Goal: Information Seeking & Learning: Understand process/instructions

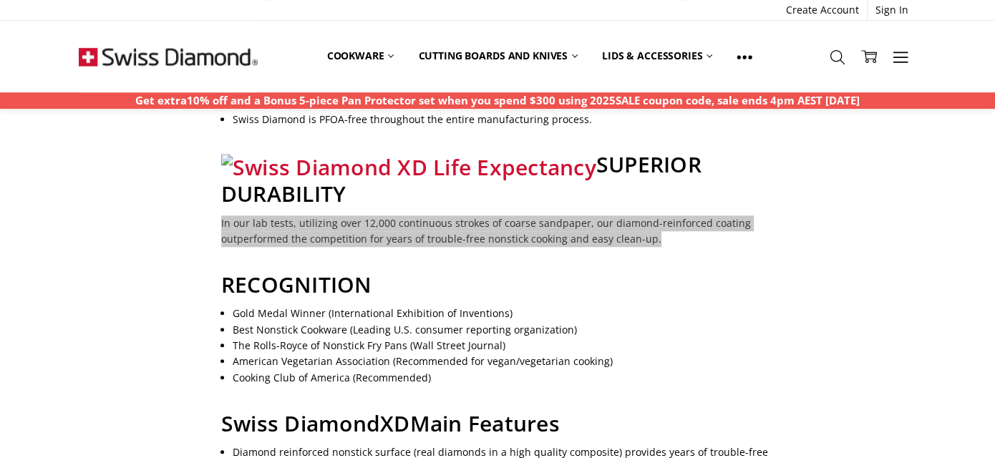
scroll to position [1086, 0]
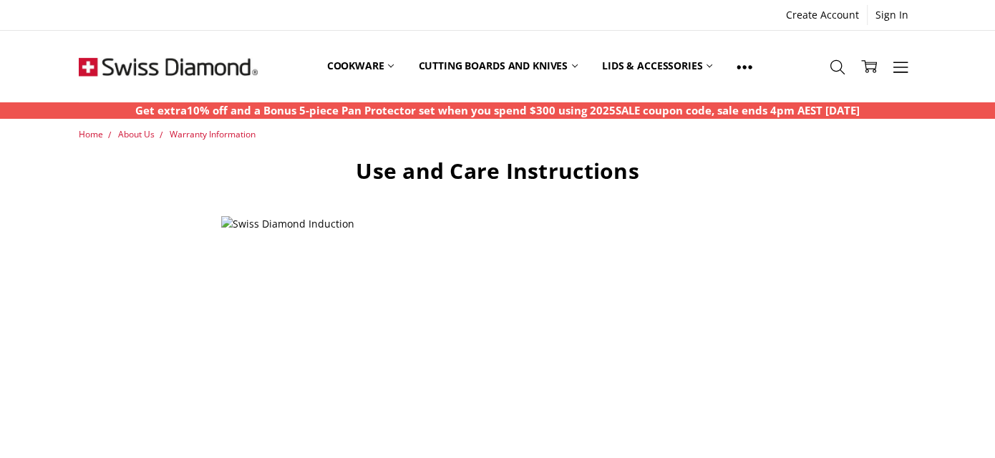
scroll to position [1336, 0]
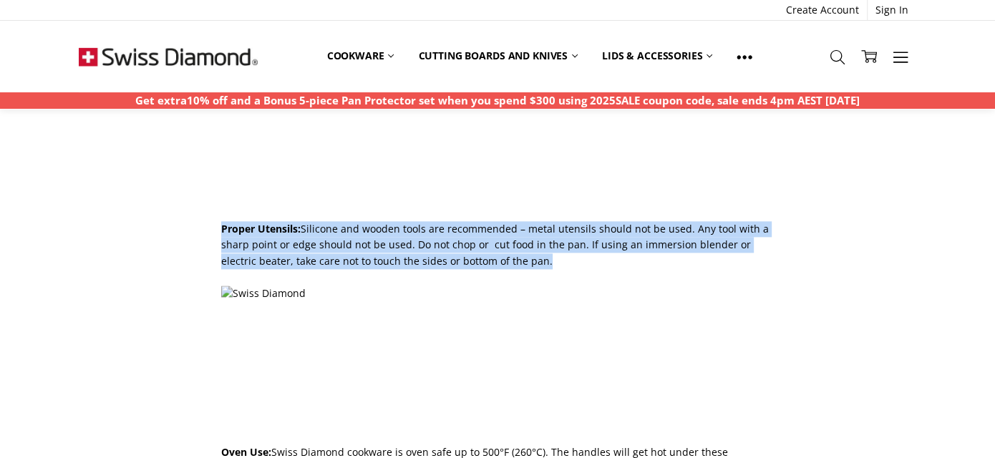
drag, startPoint x: 220, startPoint y: 228, endPoint x: 683, endPoint y: 258, distance: 463.3
copy p "Proper Utensils: Silicone and wooden tools are recommended – metal utensils sho…"
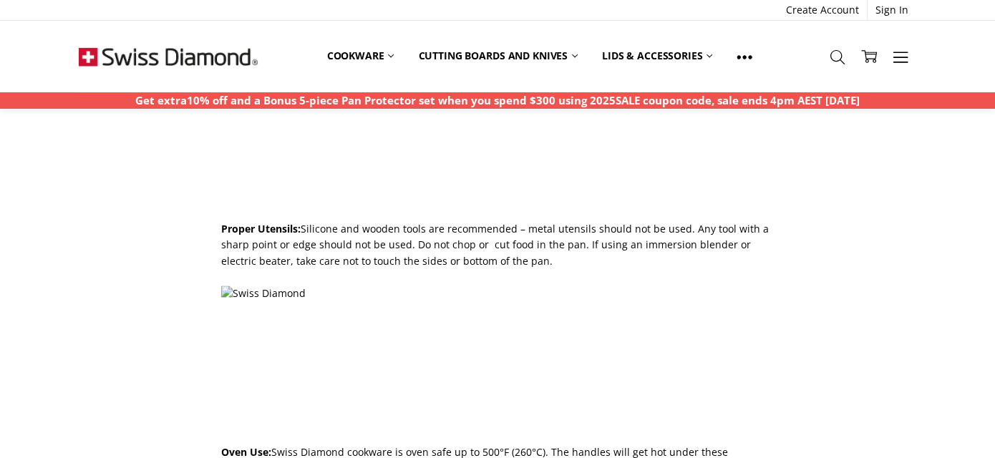
scroll to position [1782, 0]
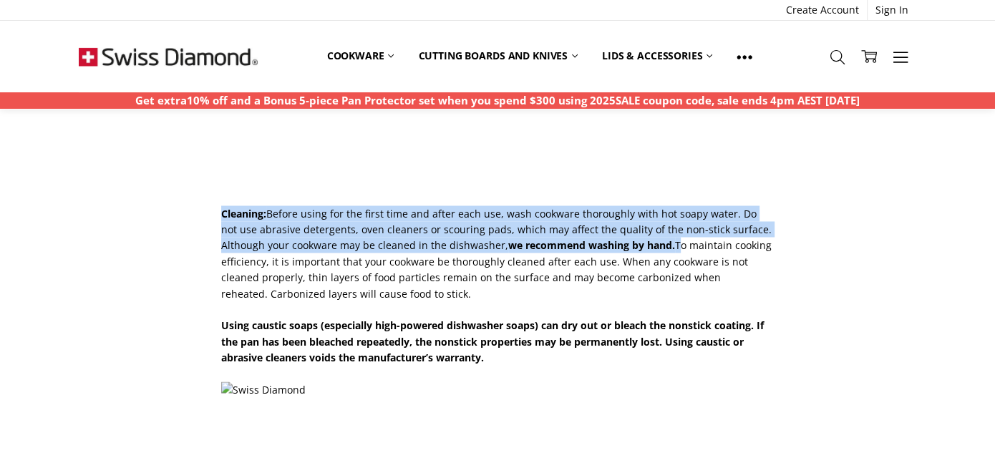
drag, startPoint x: 212, startPoint y: 216, endPoint x: 677, endPoint y: 240, distance: 465.9
copy p "Cleaning: Before using for the first time and after each use, wash cookware tho…"
